Goal: Task Accomplishment & Management: Complete application form

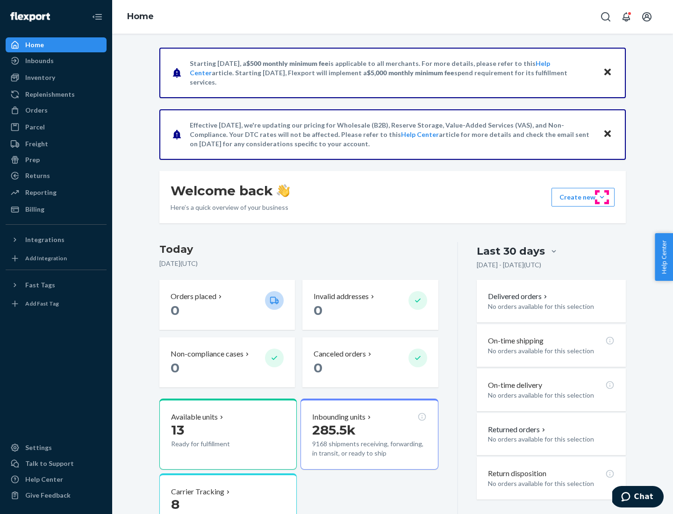
click at [602, 197] on button "Create new Create new inbound Create new order Create new product" at bounding box center [582, 197] width 63 height 19
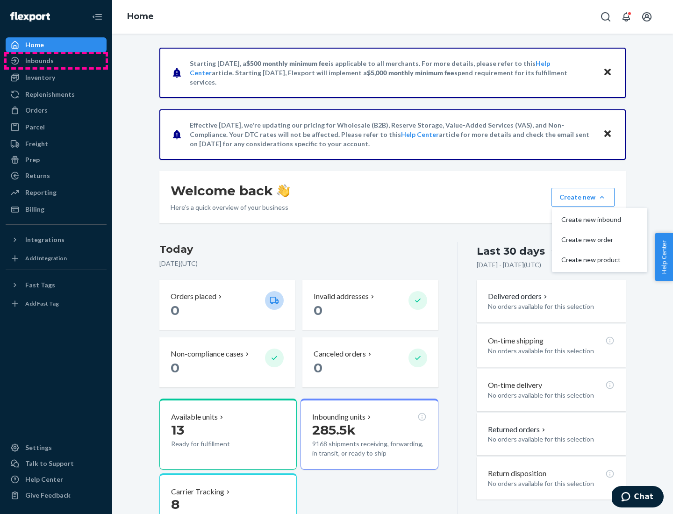
click at [56, 61] on div "Inbounds" at bounding box center [56, 60] width 99 height 13
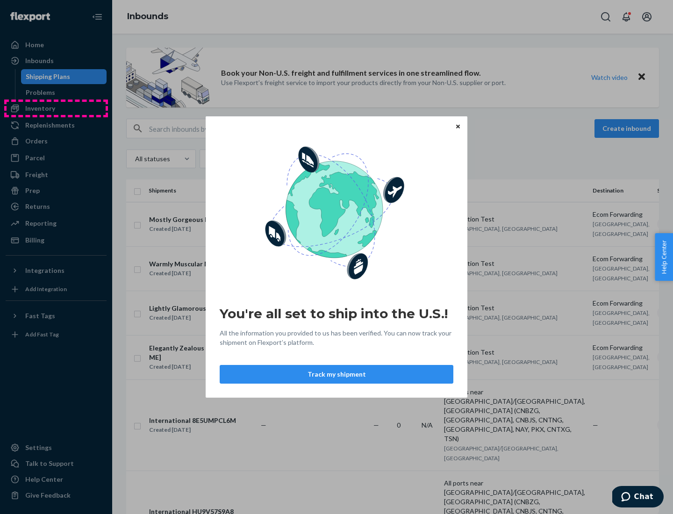
click at [56, 108] on div "You're all set to ship into the U.S.! All the information you provided to us ha…" at bounding box center [336, 257] width 673 height 514
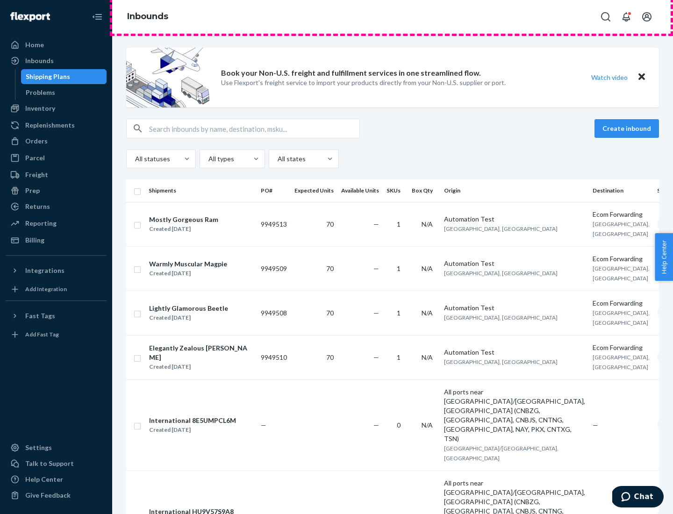
click at [392, 17] on div "Inbounds" at bounding box center [392, 17] width 561 height 34
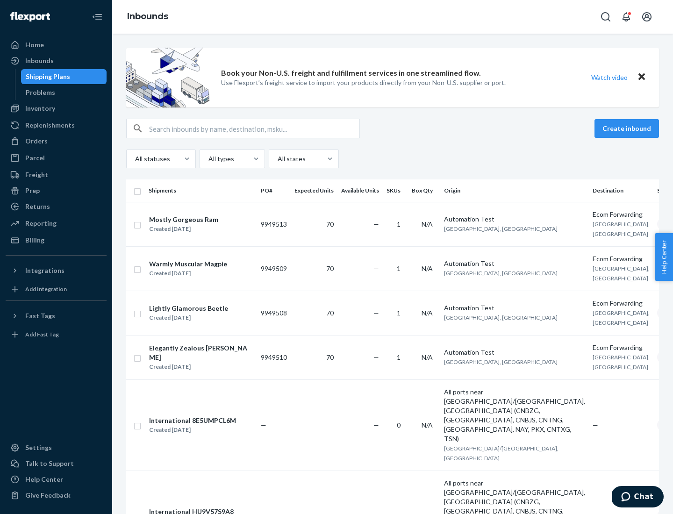
click at [392, 17] on div "Inbounds" at bounding box center [392, 17] width 561 height 34
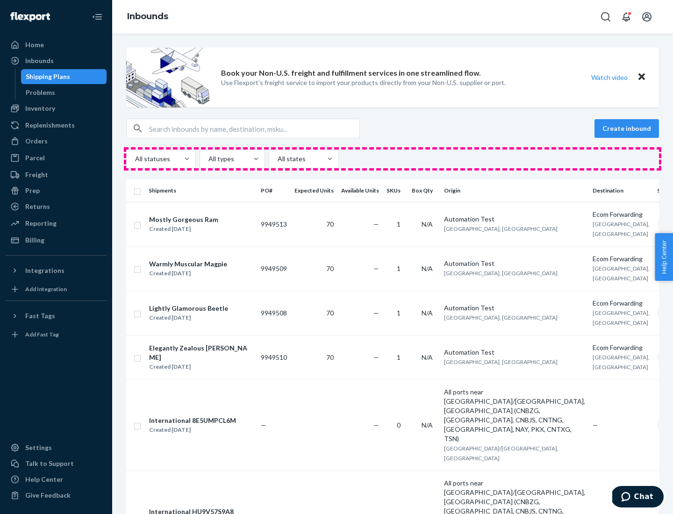
click at [392, 159] on div "All statuses All types All states" at bounding box center [392, 158] width 533 height 19
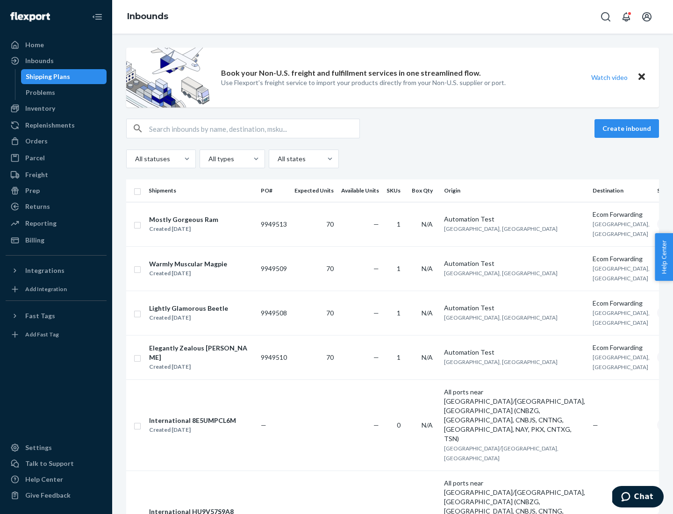
click at [46, 77] on div "Shipping Plans" at bounding box center [48, 76] width 44 height 9
click at [628, 128] on button "Create inbound" at bounding box center [626, 128] width 64 height 19
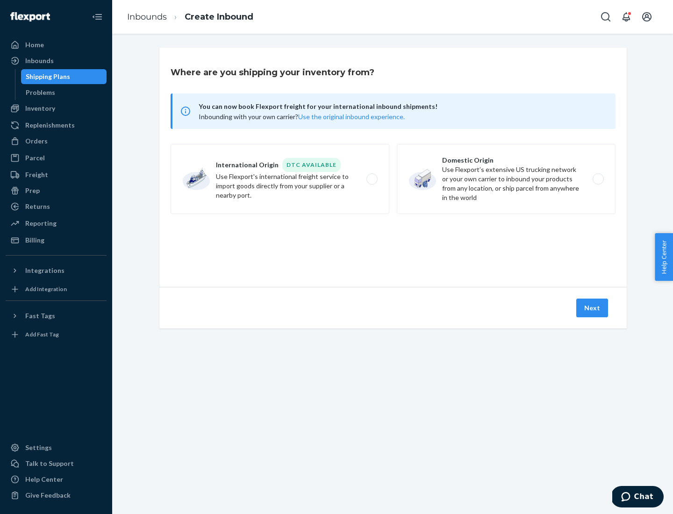
click at [280, 179] on label "International Origin DTC Available Use Flexport's international freight service…" at bounding box center [280, 179] width 219 height 70
click at [371, 179] on input "International Origin DTC Available Use Flexport's international freight service…" at bounding box center [374, 179] width 6 height 6
radio input "true"
click at [393, 244] on icon at bounding box center [393, 244] width 35 height 35
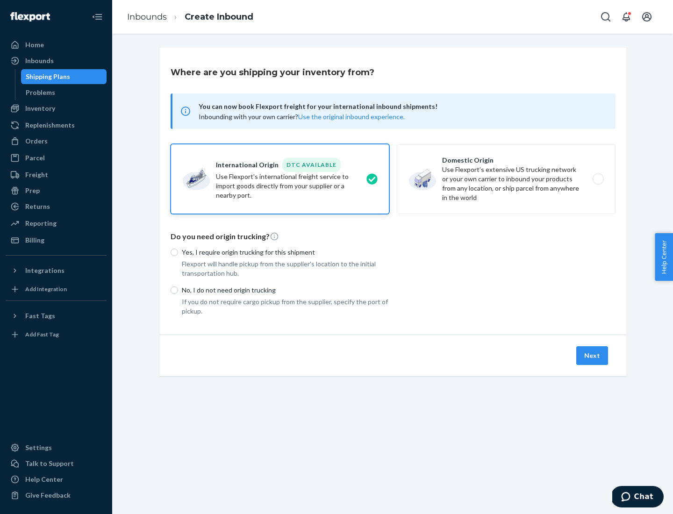
click at [285, 252] on p "Yes, I require origin trucking for this shipment" at bounding box center [285, 252] width 207 height 9
click at [178, 252] on input "Yes, I require origin trucking for this shipment" at bounding box center [174, 252] width 7 height 7
radio input "true"
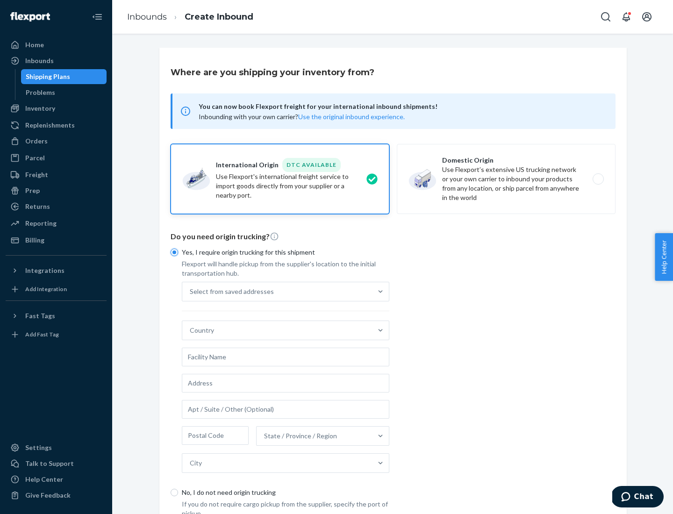
scroll to position [18, 0]
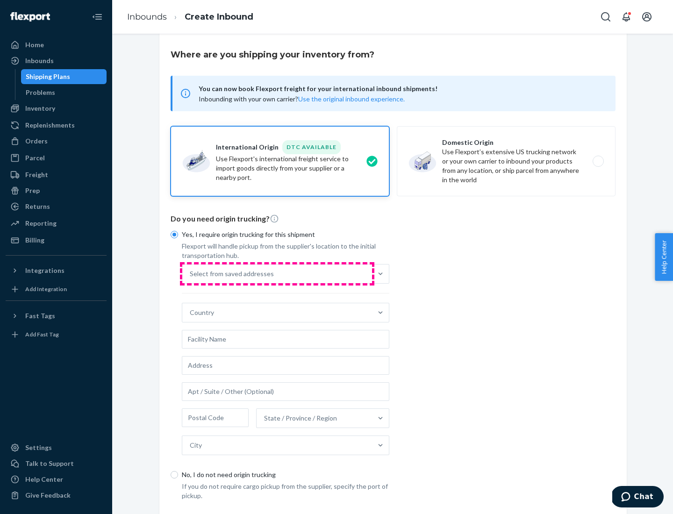
click at [277, 273] on div "Select from saved addresses" at bounding box center [277, 273] width 190 height 19
click at [191, 273] on input "Select from saved addresses" at bounding box center [190, 273] width 1 height 9
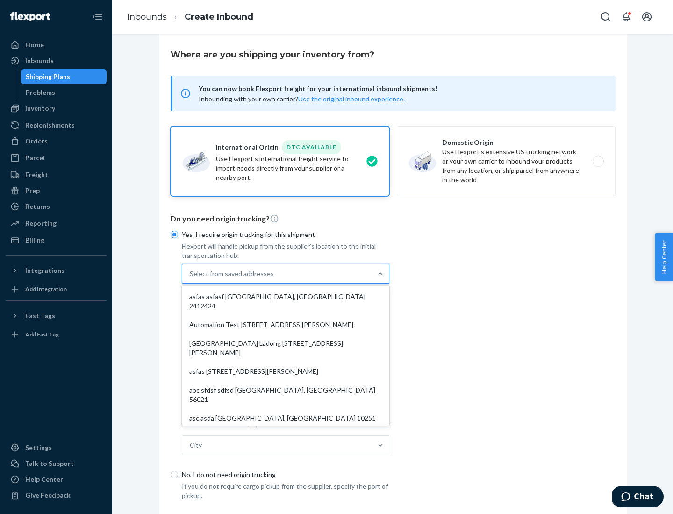
scroll to position [41, 0]
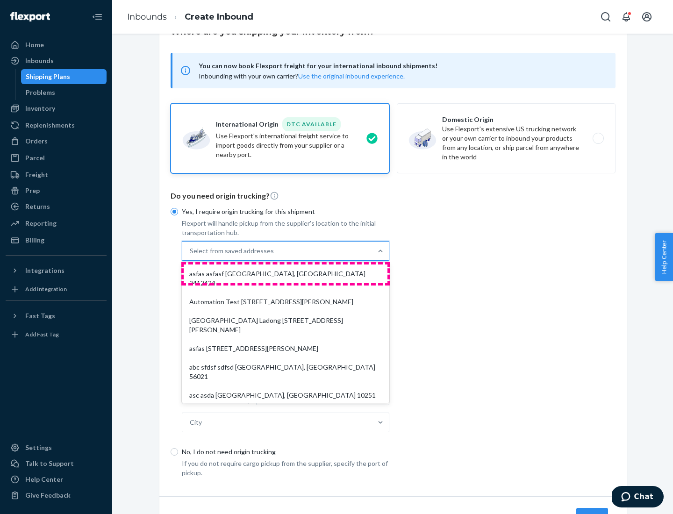
click at [285, 273] on div "asfas asfasf [GEOGRAPHIC_DATA], [GEOGRAPHIC_DATA] 2412424" at bounding box center [286, 278] width 204 height 28
click at [191, 256] on input "option asfas asfasf [GEOGRAPHIC_DATA], [GEOGRAPHIC_DATA] 2412424 focused, 1 of …" at bounding box center [190, 250] width 1 height 9
type input "asfas"
type input "asfasf"
type input "2412424"
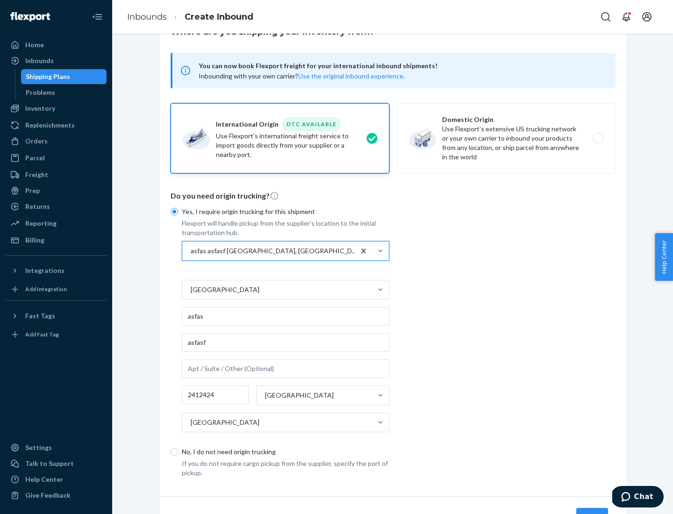
scroll to position [87, 0]
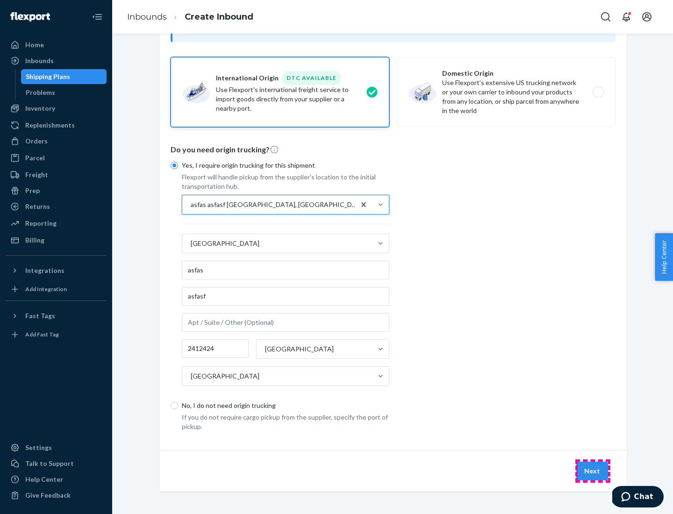
click at [592, 470] on button "Next" at bounding box center [592, 471] width 32 height 19
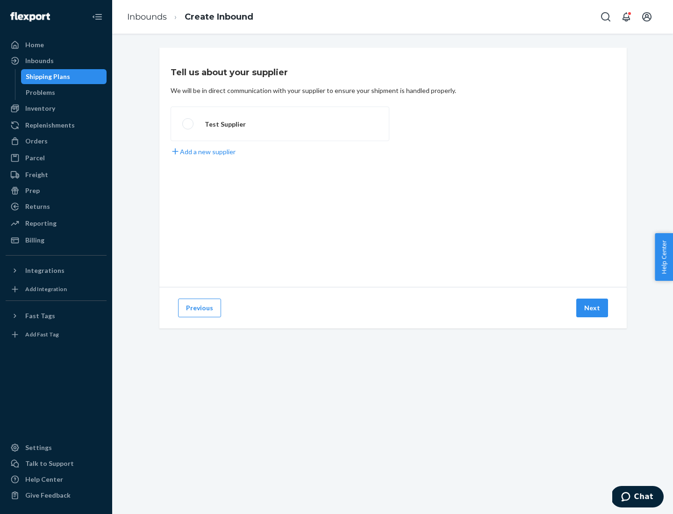
click at [280, 124] on label "Test Supplier" at bounding box center [280, 124] width 219 height 35
click at [188, 124] on input "Test Supplier" at bounding box center [185, 124] width 6 height 6
radio input "true"
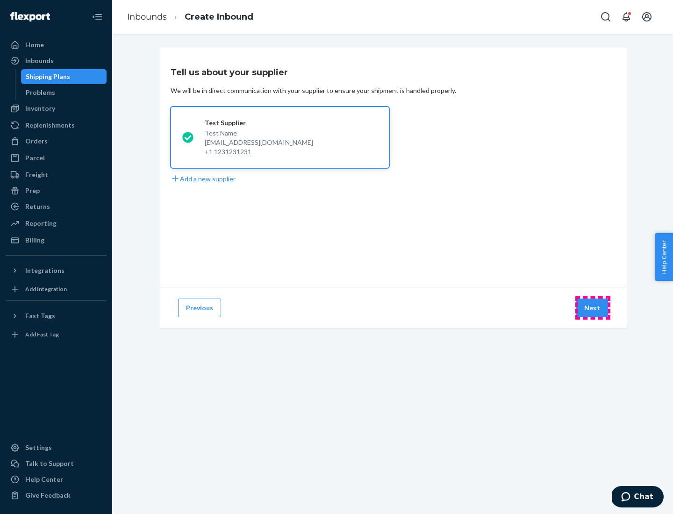
click at [592, 308] on button "Next" at bounding box center [592, 307] width 32 height 19
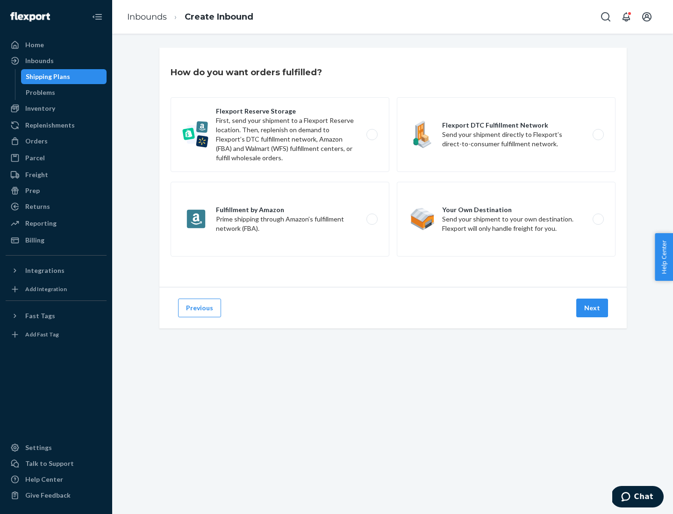
click at [280, 219] on label "Fulfillment by Amazon Prime shipping through Amazon’s fulfillment network (FBA)." at bounding box center [280, 219] width 219 height 75
click at [371, 219] on input "Fulfillment by Amazon Prime shipping through Amazon’s fulfillment network (FBA)." at bounding box center [374, 219] width 6 height 6
radio input "true"
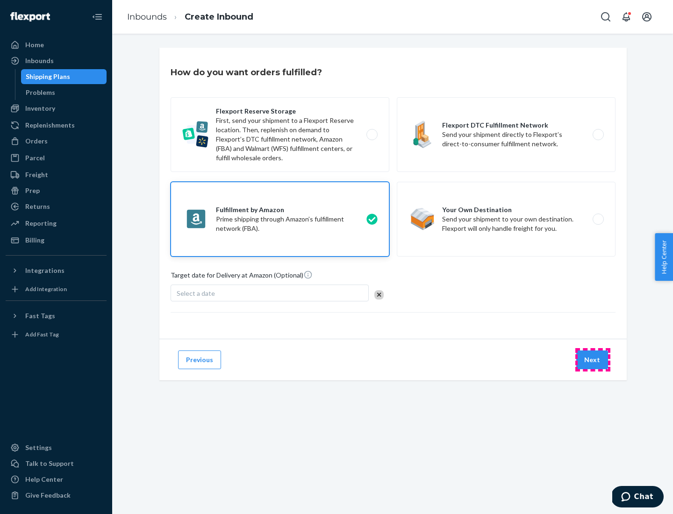
click at [592, 360] on button "Next" at bounding box center [592, 359] width 32 height 19
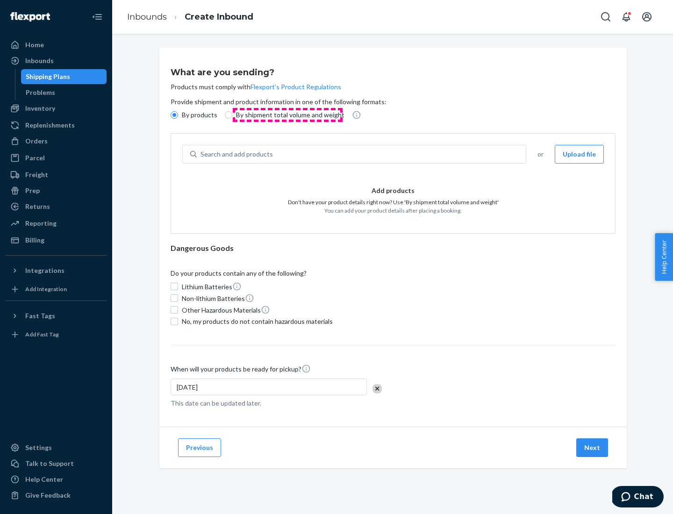
click at [287, 115] on p "By shipment total volume and weight" at bounding box center [290, 114] width 108 height 9
click at [232, 115] on input "By shipment total volume and weight" at bounding box center [228, 114] width 7 height 7
radio input "true"
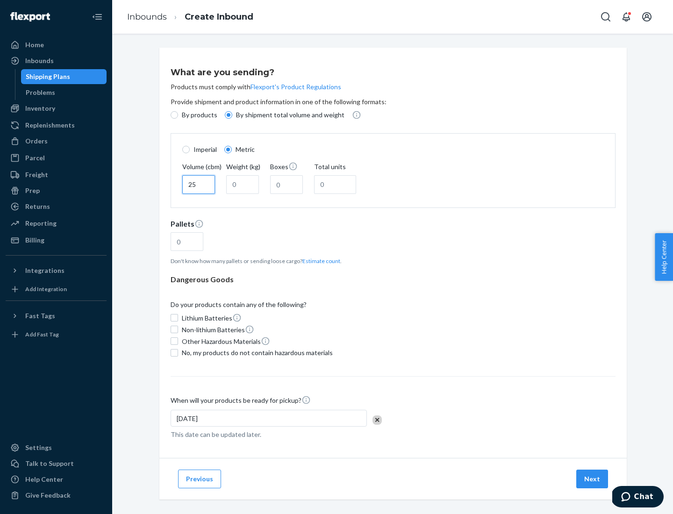
type input "25"
type input "100"
type input "50"
type input "500"
click at [319, 261] on button "Estimate count" at bounding box center [321, 261] width 38 height 8
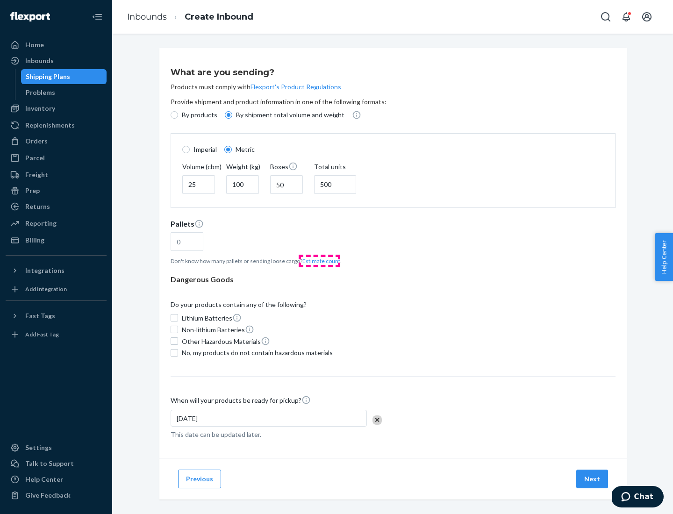
type input "16"
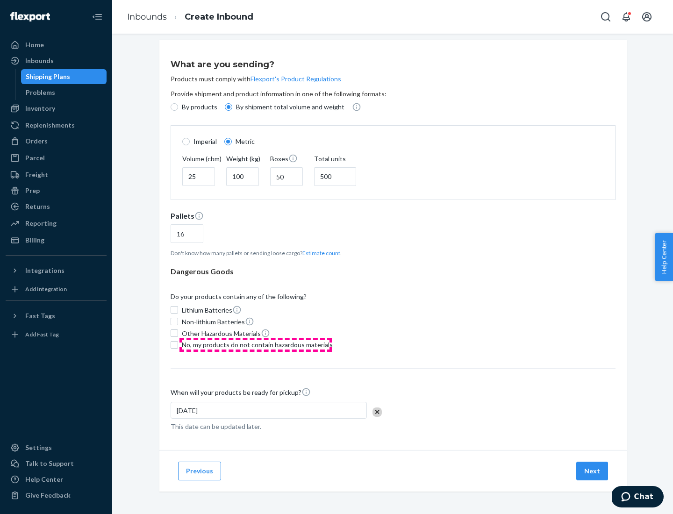
click at [256, 344] on span "No, my products do not contain hazardous materials" at bounding box center [257, 344] width 151 height 9
click at [178, 344] on input "No, my products do not contain hazardous materials" at bounding box center [174, 344] width 7 height 7
checkbox input "true"
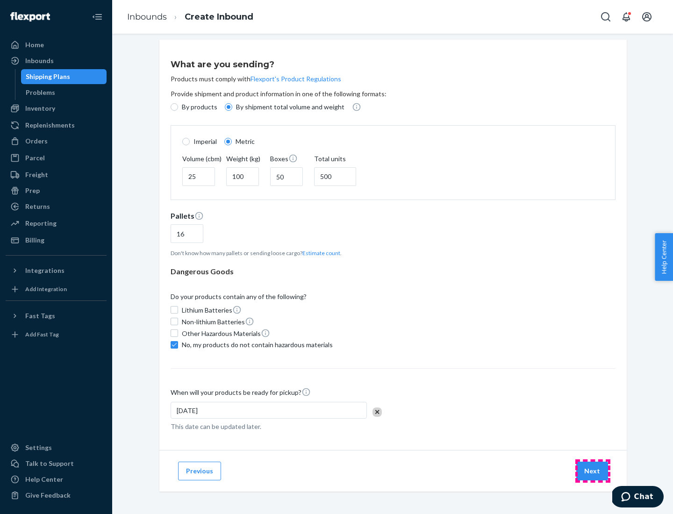
click at [592, 470] on button "Next" at bounding box center [592, 471] width 32 height 19
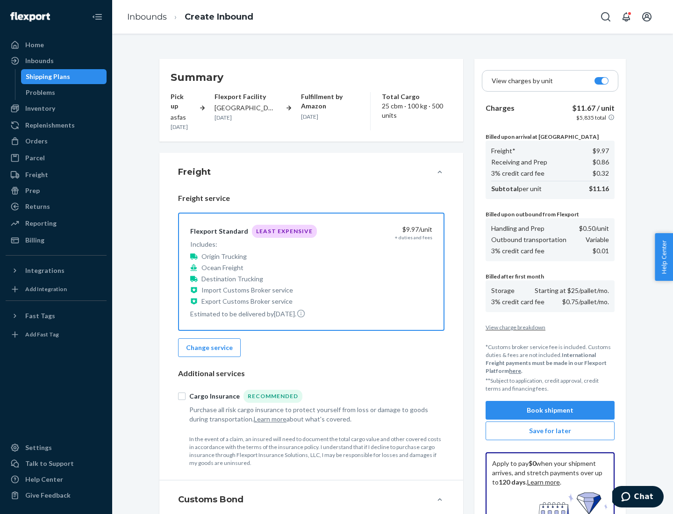
scroll to position [136, 0]
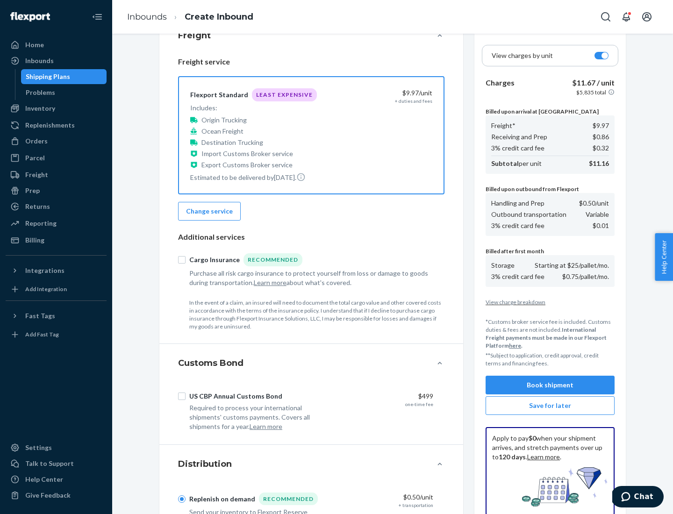
click at [550, 385] on button "Book shipment" at bounding box center [549, 385] width 129 height 19
